Goal: Task Accomplishment & Management: Manage account settings

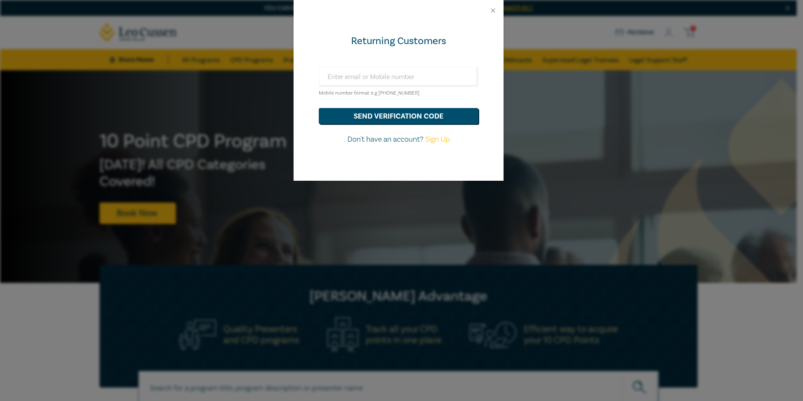
click at [436, 137] on link "Sign Up" at bounding box center [437, 139] width 25 height 10
select select "AU"
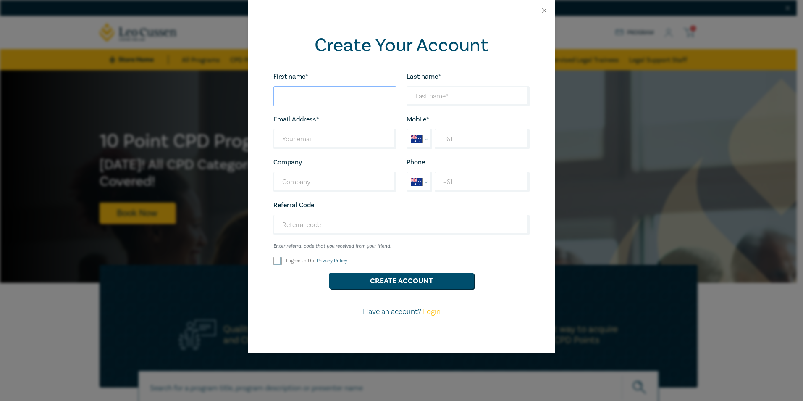
click at [343, 88] on input "First name*" at bounding box center [334, 96] width 123 height 20
click at [343, 99] on input "First name*" at bounding box center [334, 96] width 123 height 20
type input "Bronte"
type input "[PERSON_NAME]"
type input "[EMAIL_ADDRESS][DOMAIN_NAME]"
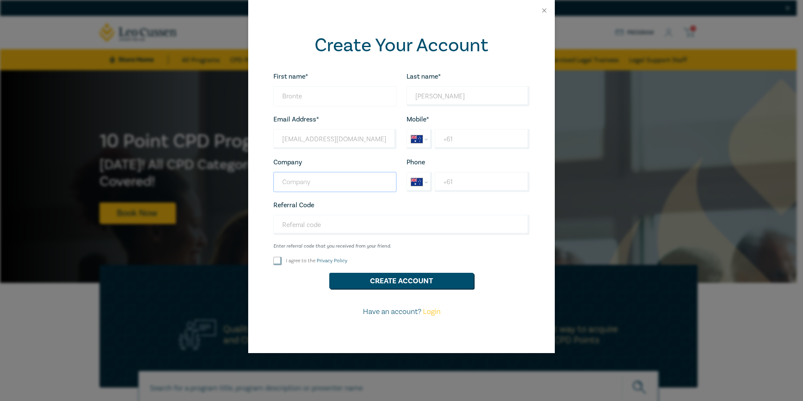
type input "Mulcahy & Co Legal"
drag, startPoint x: 377, startPoint y: 144, endPoint x: 178, endPoint y: 141, distance: 199.2
click at [178, 141] on div "Create Your Account First name* Bronte Looks good! Last name* Wilson Looks good…" at bounding box center [401, 200] width 803 height 401
type input "bronte.wilson@mulcahy.com.au"
click at [479, 141] on input "+61" at bounding box center [482, 139] width 95 height 20
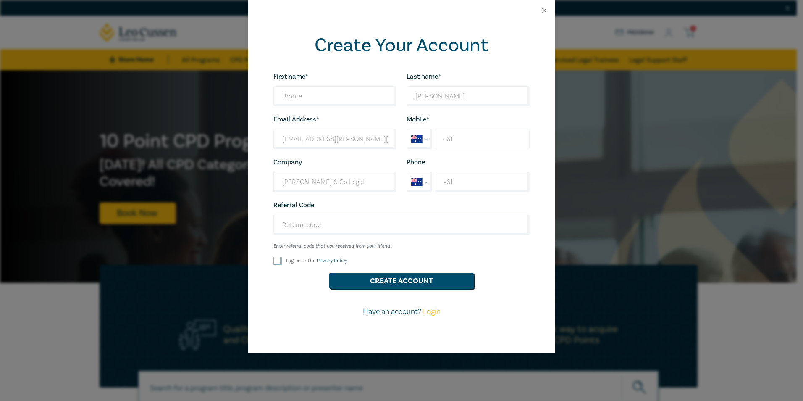
type input "+61 413 892 262"
click at [475, 184] on input "+61" at bounding box center [482, 182] width 95 height 20
type input "+61 3 5330 7220"
click at [279, 263] on input "I agree to the Privacy Policy" at bounding box center [277, 261] width 8 height 8
checkbox input "true"
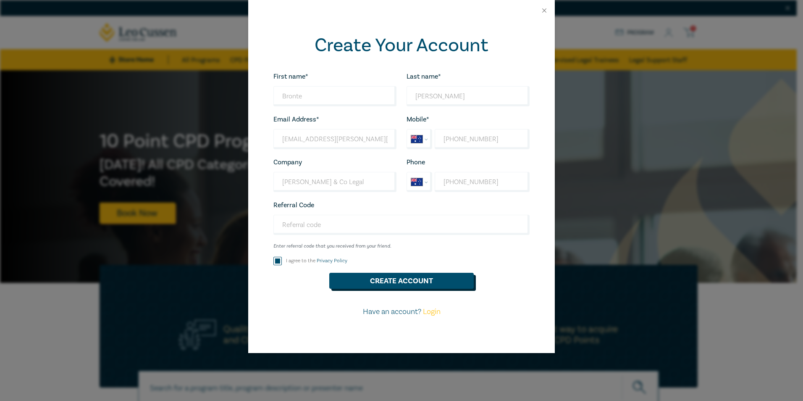
click at [361, 281] on button "Create Account" at bounding box center [401, 281] width 145 height 16
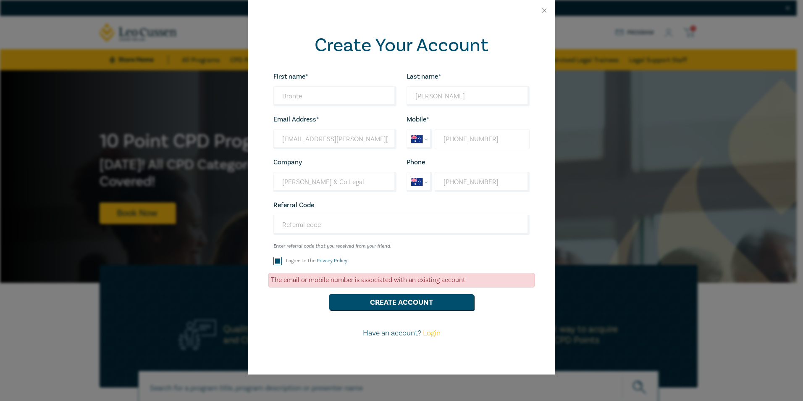
drag, startPoint x: 499, startPoint y: 142, endPoint x: 457, endPoint y: 142, distance: 42.4
click at [457, 142] on input "[PHONE_NUMBER]" at bounding box center [482, 139] width 95 height 20
type input "+6"
select select "ZZ"
type input "+"
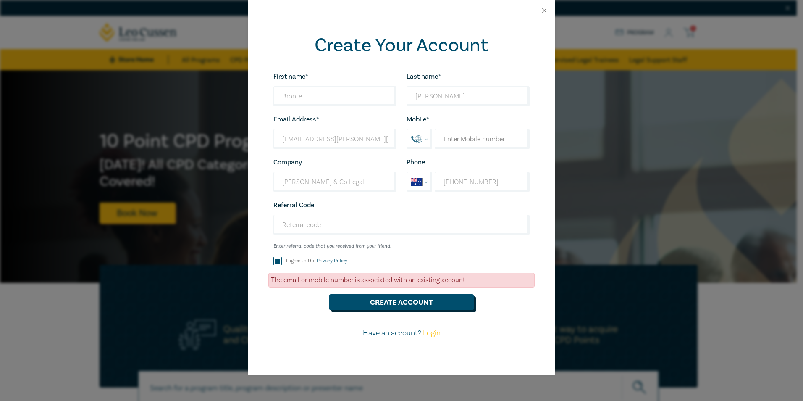
click at [430, 300] on button "Create Account" at bounding box center [401, 302] width 145 height 16
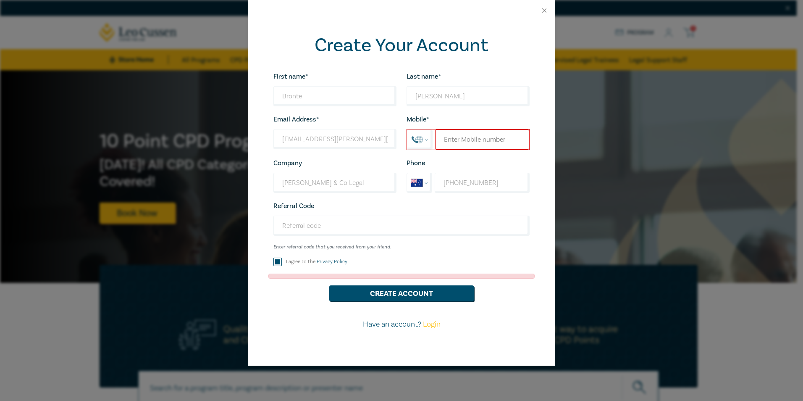
click at [474, 139] on input "tel" at bounding box center [482, 139] width 94 height 20
type input "+61"
click at [701, 201] on div "Create Your Account First name* Bronte Looks good! Last name* Wilson Looks good…" at bounding box center [401, 200] width 803 height 401
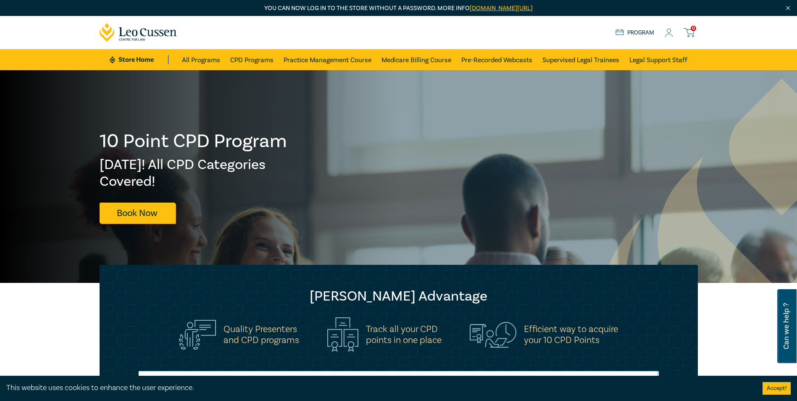
click at [671, 31] on circle at bounding box center [669, 31] width 4 height 4
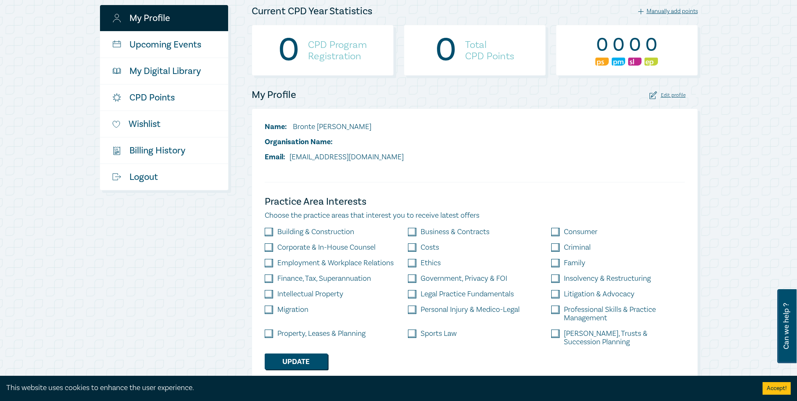
scroll to position [108, 0]
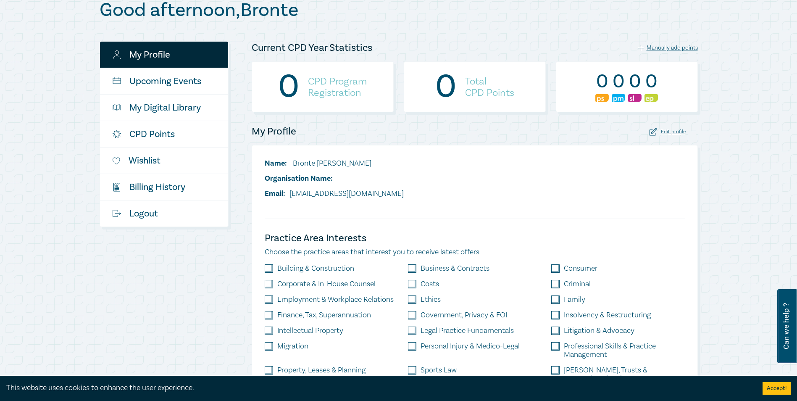
click at [669, 134] on div "Edit profile" at bounding box center [667, 132] width 36 height 8
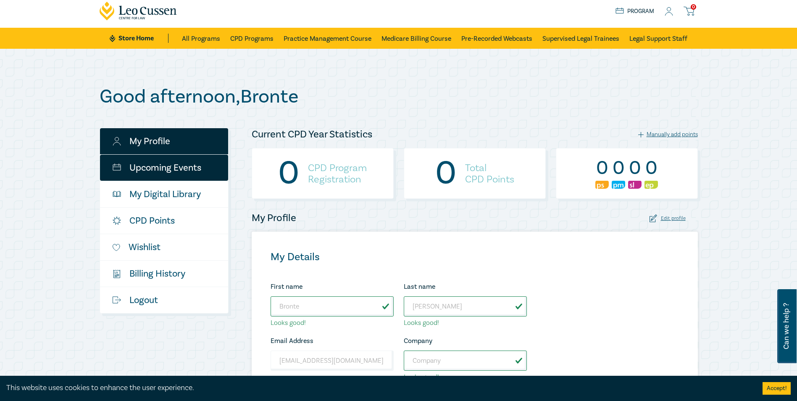
scroll to position [0, 0]
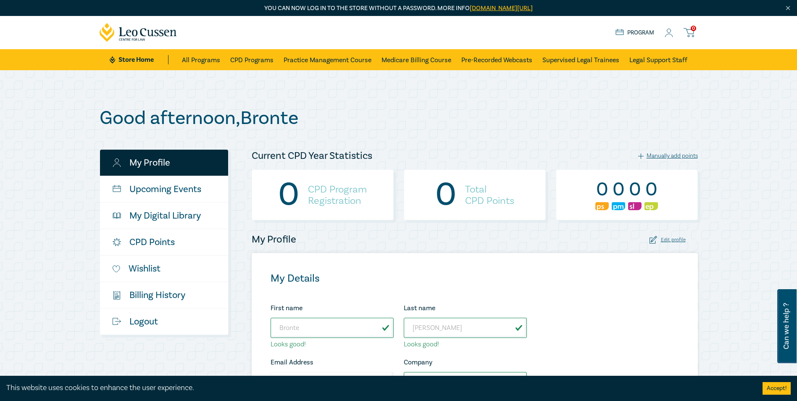
click at [619, 36] on icon at bounding box center [619, 32] width 8 height 7
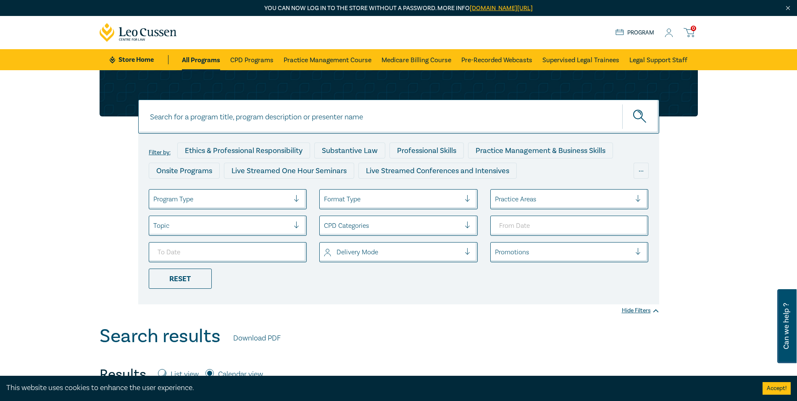
click at [668, 31] on icon at bounding box center [669, 33] width 8 height 9
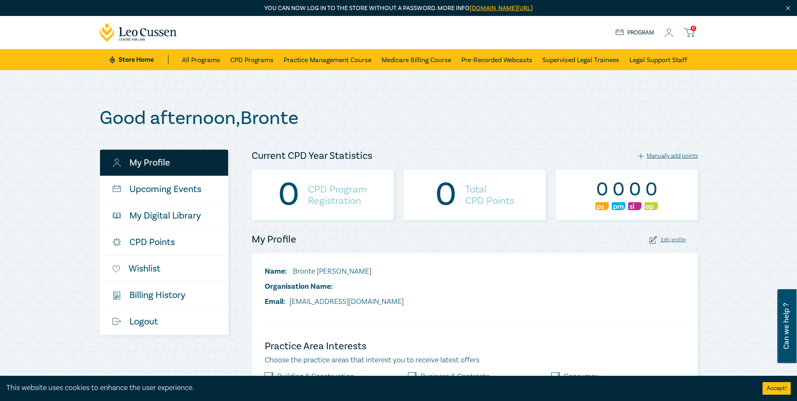
click at [665, 32] on icon at bounding box center [669, 33] width 8 height 9
drag, startPoint x: 374, startPoint y: 154, endPoint x: 255, endPoint y: 157, distance: 119.8
click at [255, 157] on div "Current CPD Year Statistics" at bounding box center [312, 155] width 131 height 13
click at [374, 144] on div "Good afternoon , Bronte My Profile Upcoming Events My Digital Library CPD Point…" at bounding box center [399, 320] width 598 height 426
click at [673, 241] on div "Edit profile" at bounding box center [667, 240] width 36 height 8
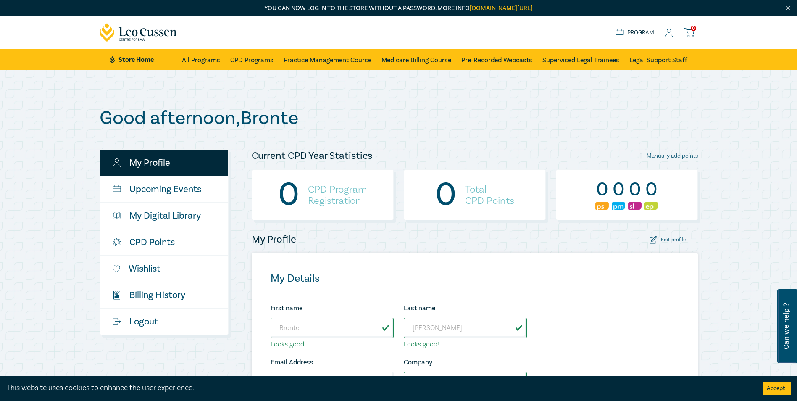
scroll to position [168, 0]
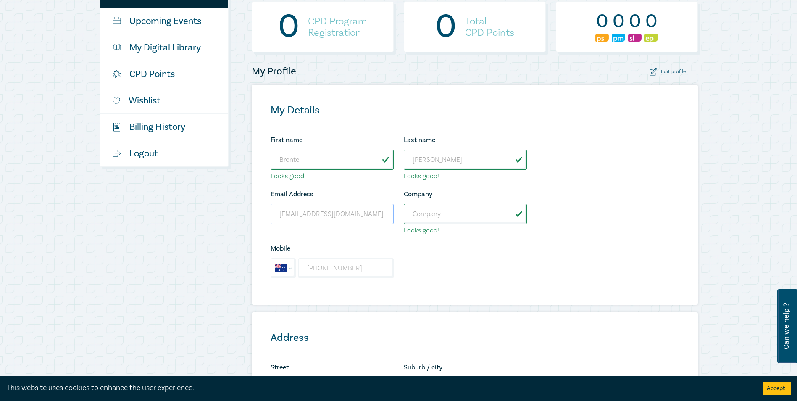
click at [357, 216] on input "brontewilson80@gmail.com" at bounding box center [332, 214] width 123 height 20
drag, startPoint x: 362, startPoint y: 215, endPoint x: 268, endPoint y: 208, distance: 93.5
click at [268, 208] on div "Email Address brontewilson80@gmail.com Wrong Email Address." at bounding box center [332, 212] width 133 height 47
drag, startPoint x: 268, startPoint y: 208, endPoint x: 467, endPoint y: 255, distance: 204.0
click at [467, 255] on div "First name Bronte Looks good! Last name Wilson Looks good! Email Address bronte…" at bounding box center [399, 209] width 266 height 151
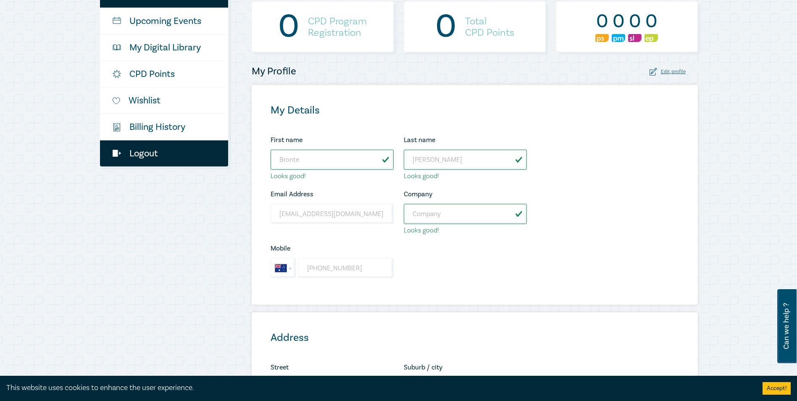
click at [170, 150] on link "Logout" at bounding box center [164, 153] width 128 height 26
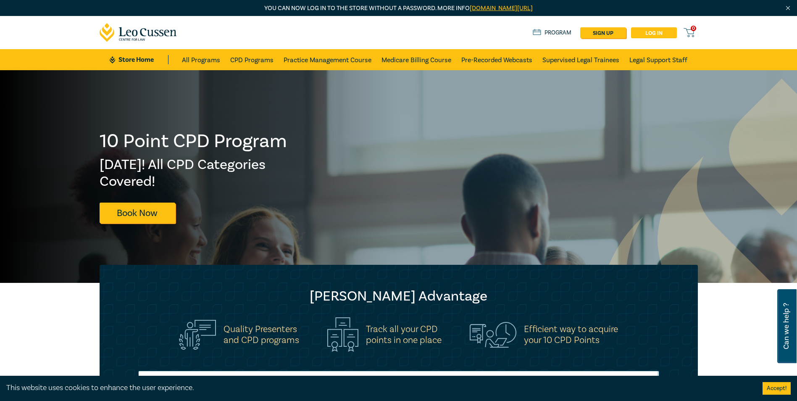
click at [644, 31] on link "Log in" at bounding box center [654, 32] width 46 height 11
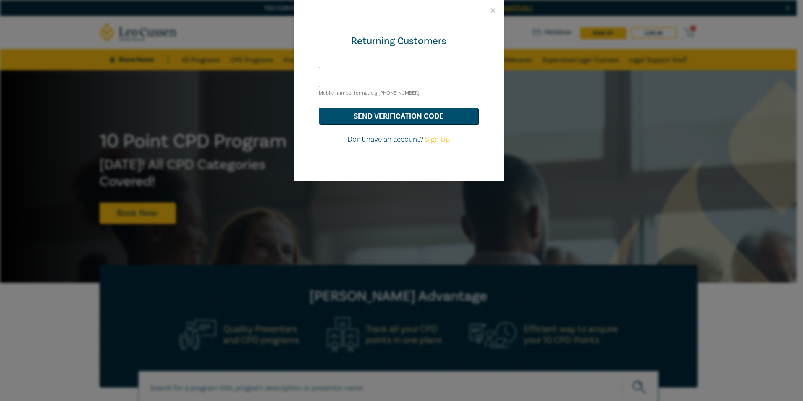
click at [350, 82] on input "text" at bounding box center [399, 77] width 160 height 20
type input "[EMAIL_ADDRESS][PERSON_NAME][PERSON_NAME][DOMAIN_NAME]"
click at [374, 111] on button "send verification code" at bounding box center [399, 116] width 160 height 16
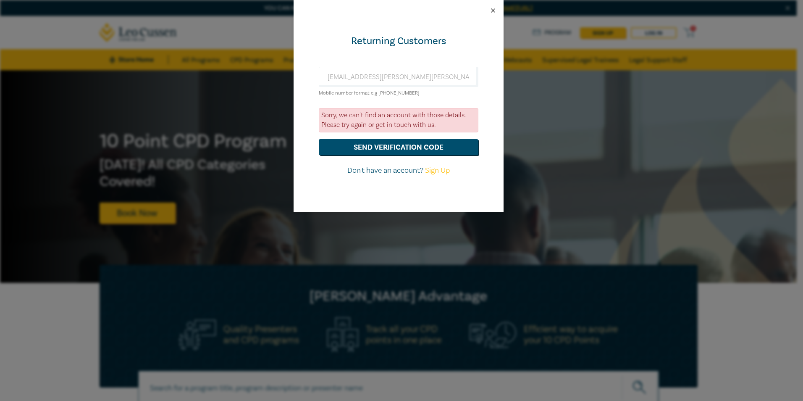
click at [495, 12] on button "Close" at bounding box center [493, 11] width 8 height 8
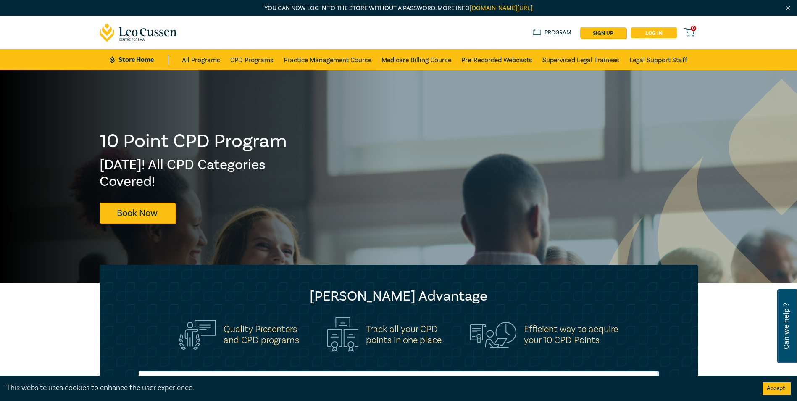
click at [639, 31] on link "Log in" at bounding box center [654, 32] width 46 height 11
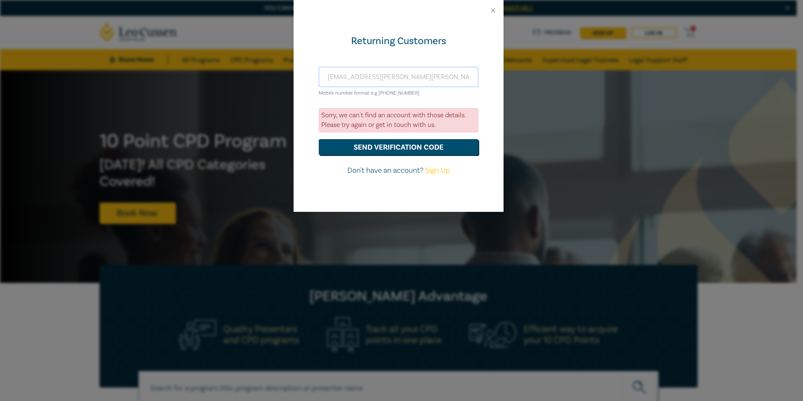
click at [368, 73] on input "[EMAIL_ADDRESS][PERSON_NAME][PERSON_NAME][DOMAIN_NAME]" at bounding box center [399, 77] width 160 height 20
drag, startPoint x: 418, startPoint y: 71, endPoint x: 246, endPoint y: 65, distance: 172.4
click at [246, 65] on div "Returning Customers bronte.wilson@mulcahy.com.au Mobile number format e.g +61 0…" at bounding box center [401, 200] width 803 height 401
type input "u"
drag, startPoint x: 365, startPoint y: 84, endPoint x: 280, endPoint y: 68, distance: 86.3
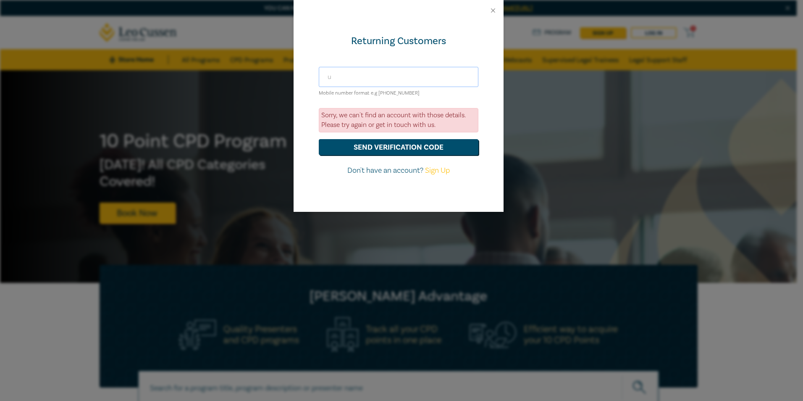
click at [283, 69] on div "Returning Customers u Mobile number format e.g +61 000000000 Sorry, we can't fi…" at bounding box center [401, 200] width 803 height 401
type input "+61 413892262"
click at [395, 144] on button "send verification code" at bounding box center [399, 147] width 160 height 16
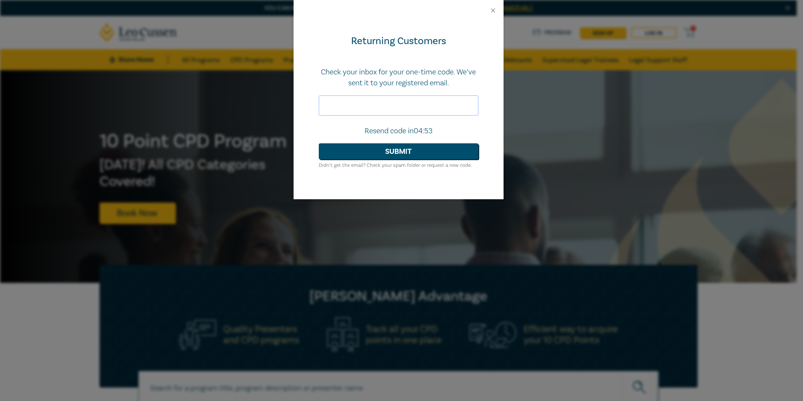
click at [342, 109] on input "text" at bounding box center [399, 105] width 160 height 20
click at [367, 100] on input "text" at bounding box center [399, 105] width 160 height 20
paste input "677372"
type input "677372"
click at [378, 148] on button "Submit" at bounding box center [399, 151] width 160 height 16
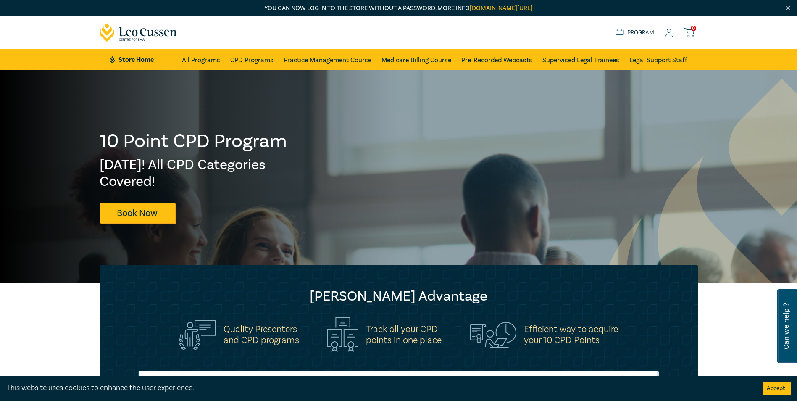
click at [137, 56] on link "Store Home" at bounding box center [139, 59] width 58 height 9
click at [629, 31] on link "Program" at bounding box center [634, 32] width 39 height 9
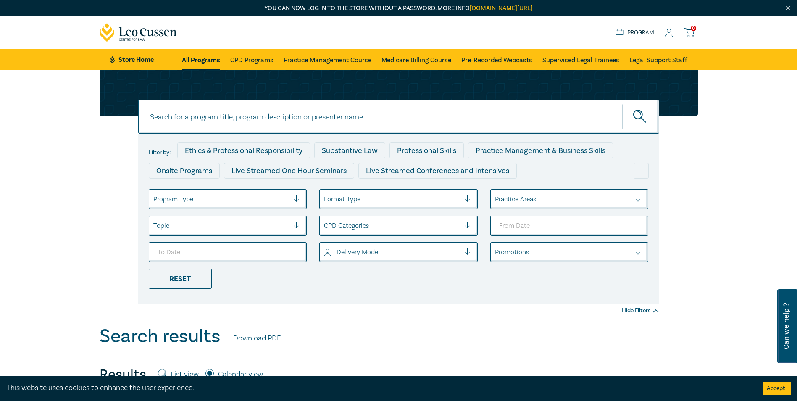
click at [668, 32] on circle at bounding box center [669, 31] width 4 height 4
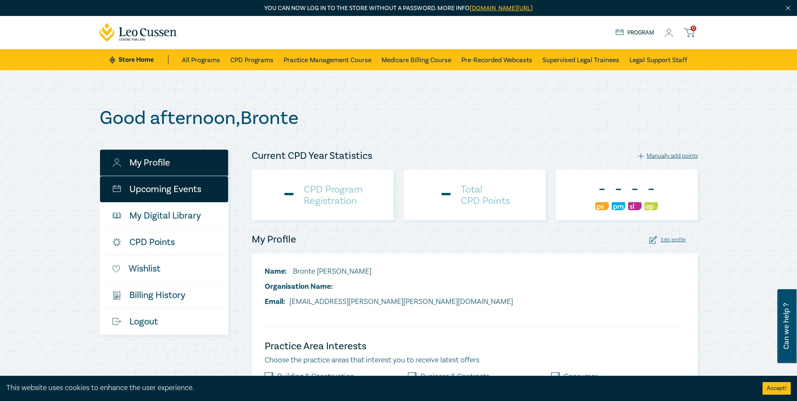
click at [154, 187] on link "Upcoming Events" at bounding box center [164, 189] width 128 height 26
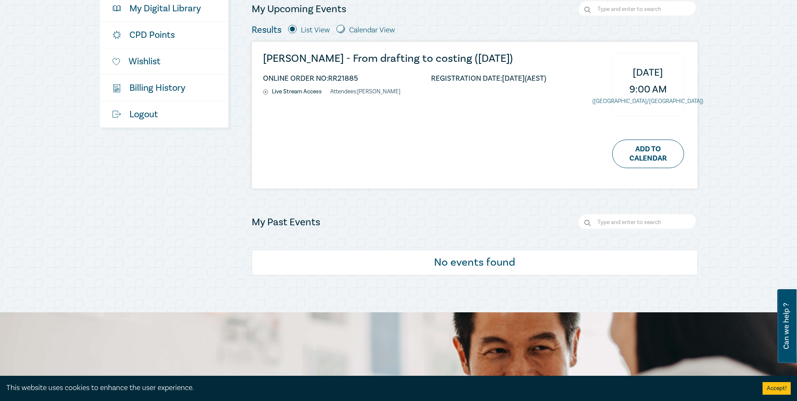
scroll to position [168, 0]
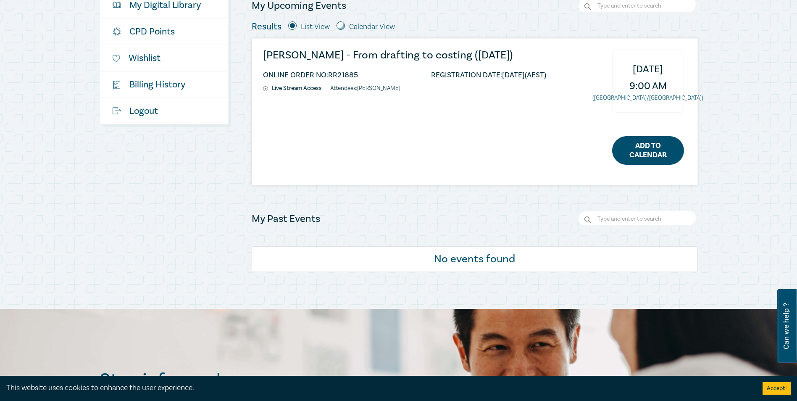
click at [639, 147] on link "Add to Calendar" at bounding box center [648, 150] width 72 height 29
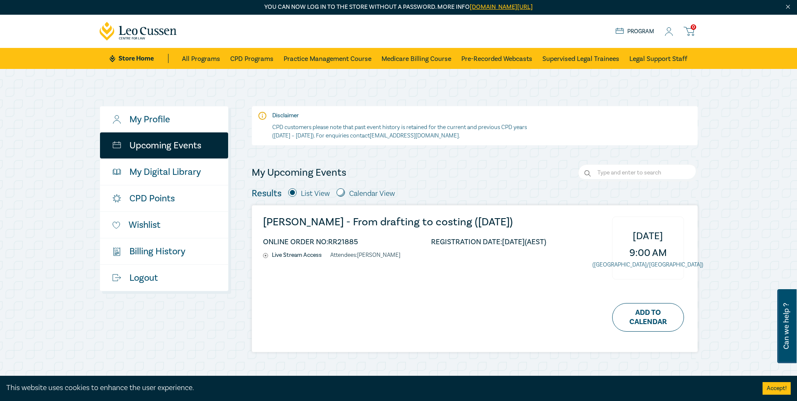
scroll to position [0, 0]
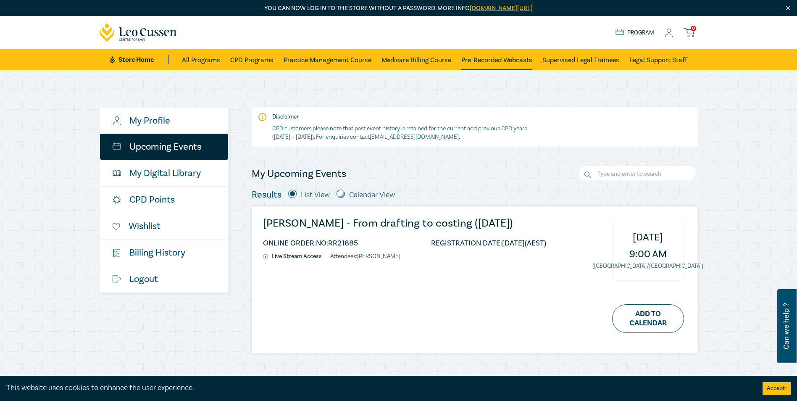
click at [465, 66] on link "Pre-Recorded Webcasts" at bounding box center [496, 59] width 71 height 21
click at [415, 252] on ul "ONLINE ORDER NO: RR21885 REGISTRATION DATE: [DATE] (AEST)" at bounding box center [404, 245] width 283 height 16
click at [454, 248] on ul "ONLINE ORDER NO: RR21885 REGISTRATION DATE: [DATE] (AEST)" at bounding box center [404, 245] width 283 height 16
